Goal: Check status: Check status

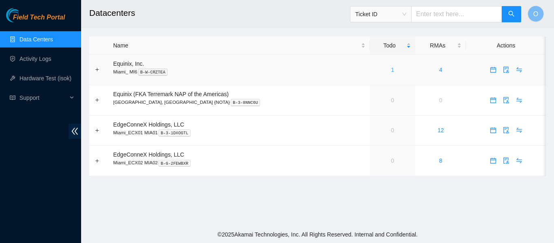
click at [391, 72] on link "1" at bounding box center [392, 70] width 3 height 6
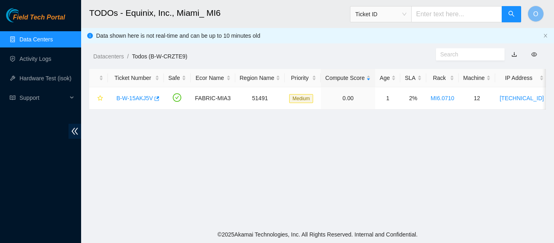
click at [45, 41] on link "Data Centers" at bounding box center [35, 39] width 33 height 6
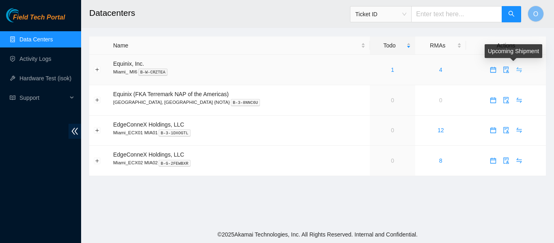
click at [516, 70] on icon "swap" at bounding box center [519, 70] width 6 height 6
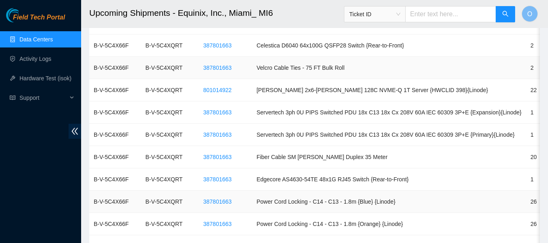
scroll to position [339, 0]
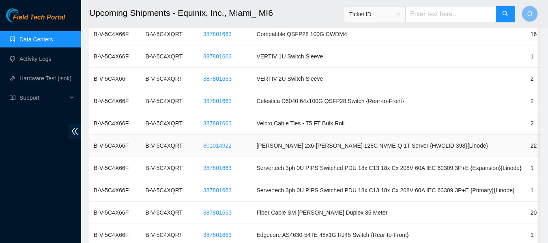
click at [219, 147] on span "801014922" at bounding box center [217, 145] width 28 height 9
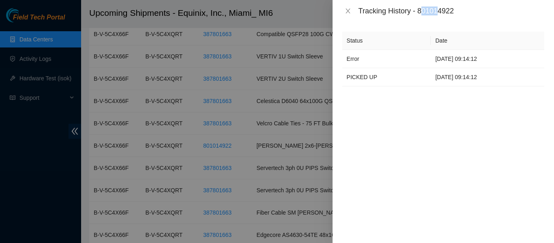
drag, startPoint x: 422, startPoint y: 7, endPoint x: 438, endPoint y: 8, distance: 16.2
click at [438, 8] on div "Tracking History - 801014922" at bounding box center [452, 10] width 186 height 9
click at [480, 19] on div "Tracking History - 801014922" at bounding box center [444, 11] width 222 height 22
drag, startPoint x: 419, startPoint y: 11, endPoint x: 456, endPoint y: 12, distance: 37.3
click at [456, 12] on div "Tracking History - 801014922" at bounding box center [452, 10] width 186 height 9
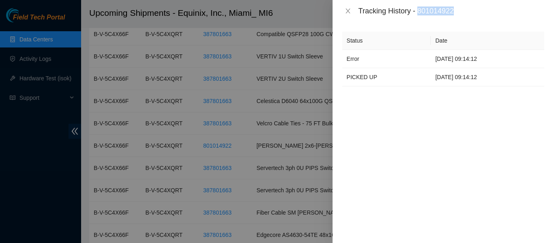
copy div "801014922"
click at [423, 128] on div "Status Date Error [DATE] 09:14:12 PICKED UP [DATE] 09:14:12" at bounding box center [444, 132] width 222 height 221
click at [348, 12] on icon "close" at bounding box center [348, 11] width 6 height 6
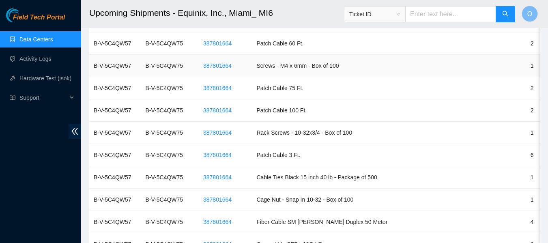
scroll to position [1313, 0]
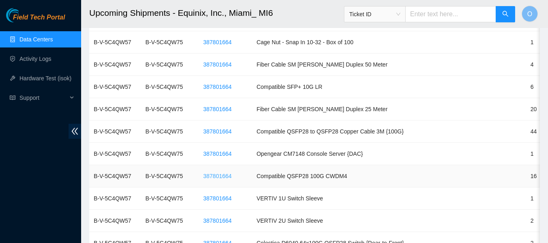
click at [224, 175] on span "387801664" at bounding box center [217, 176] width 28 height 9
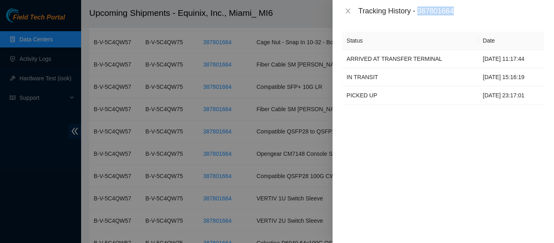
drag, startPoint x: 421, startPoint y: 9, endPoint x: 456, endPoint y: 10, distance: 35.7
click at [456, 10] on div "Tracking History - 387801664" at bounding box center [452, 10] width 186 height 9
copy div "387801664"
click at [347, 11] on icon "close" at bounding box center [348, 11] width 6 height 6
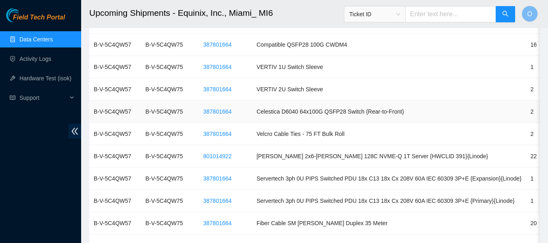
scroll to position [1461, 0]
